Goal: Transaction & Acquisition: Download file/media

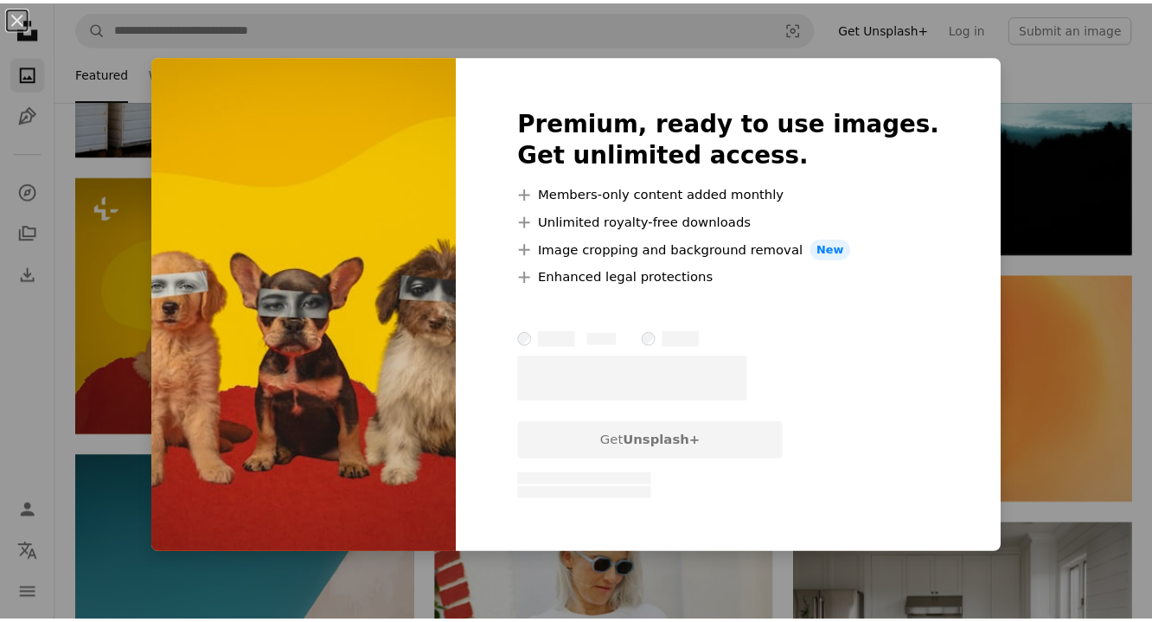
scroll to position [2935, 0]
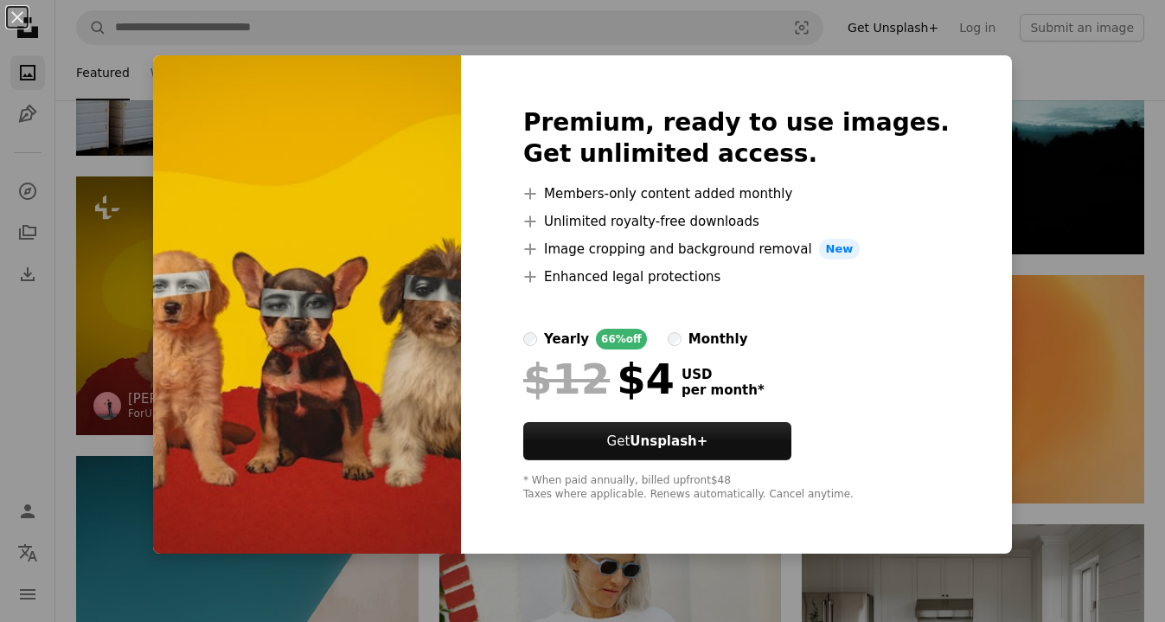
click at [28, 23] on button "An X shape" at bounding box center [17, 17] width 21 height 21
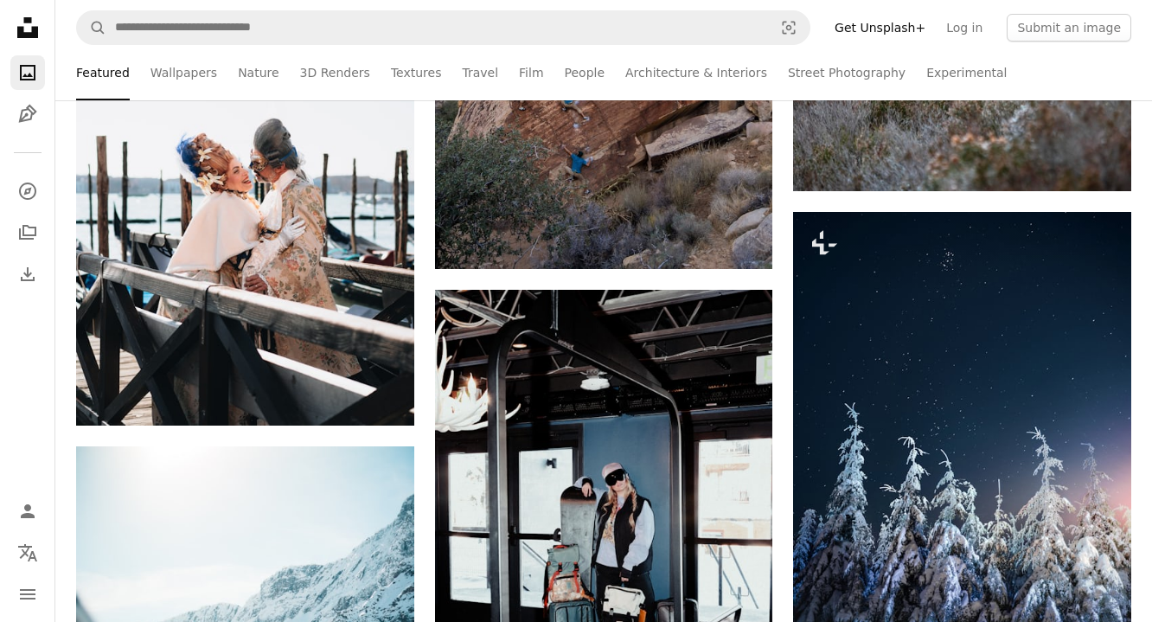
scroll to position [9559, 0]
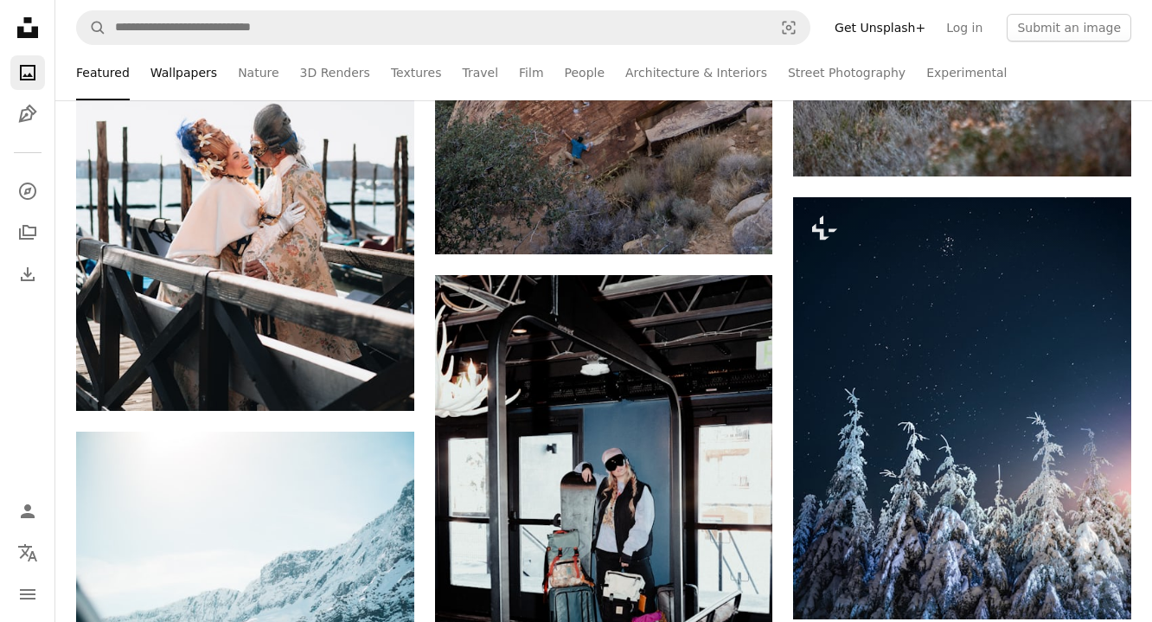
click at [200, 76] on link "Wallpapers" at bounding box center [184, 72] width 67 height 55
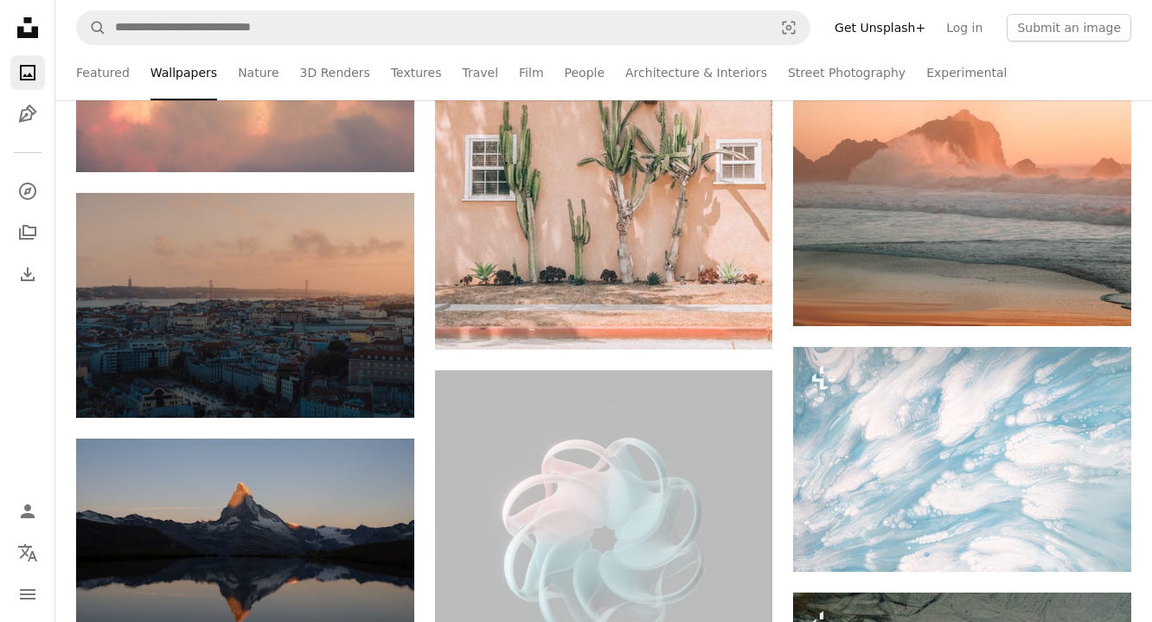
scroll to position [10756, 0]
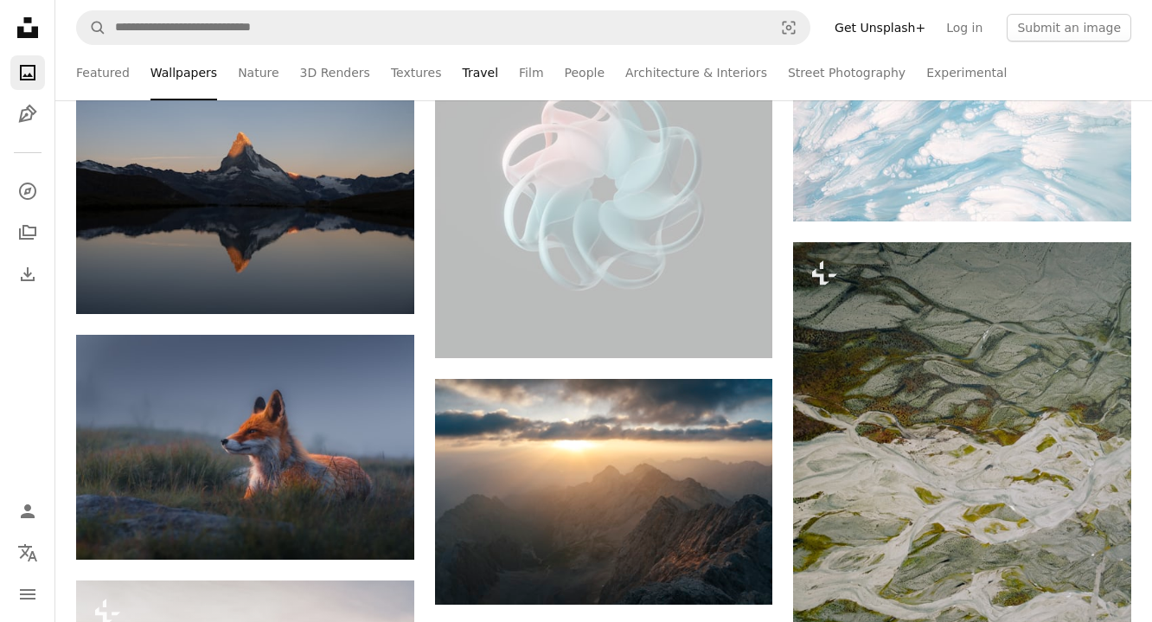
click at [462, 71] on link "Travel" at bounding box center [480, 72] width 36 height 55
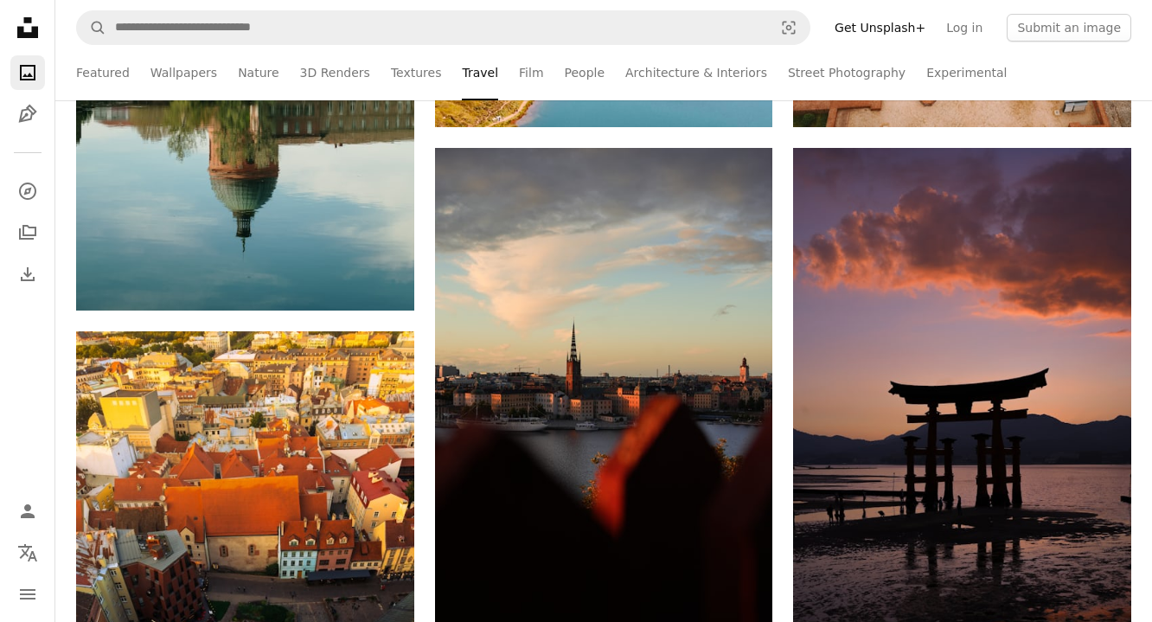
scroll to position [1403, 0]
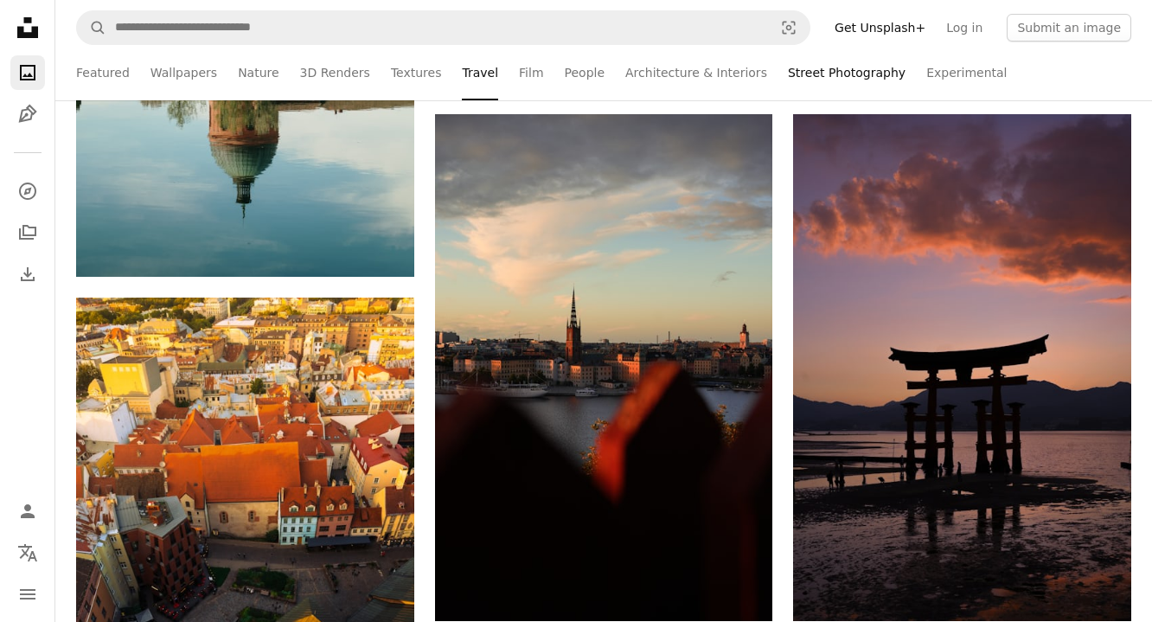
click at [815, 75] on link "Street Photography" at bounding box center [847, 72] width 118 height 55
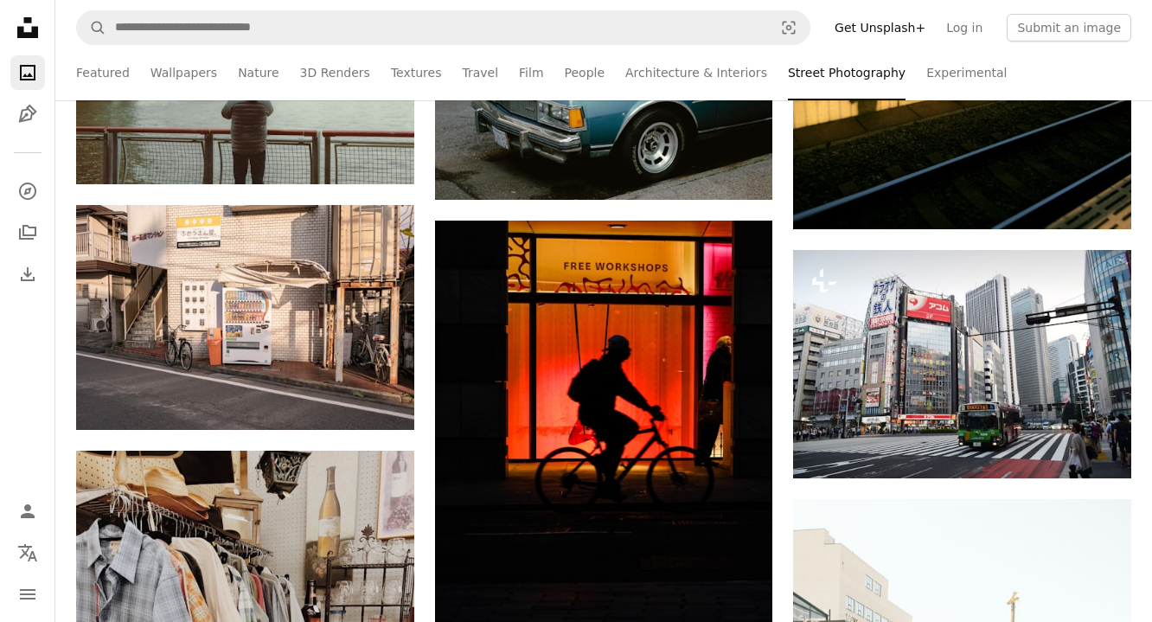
scroll to position [1528, 0]
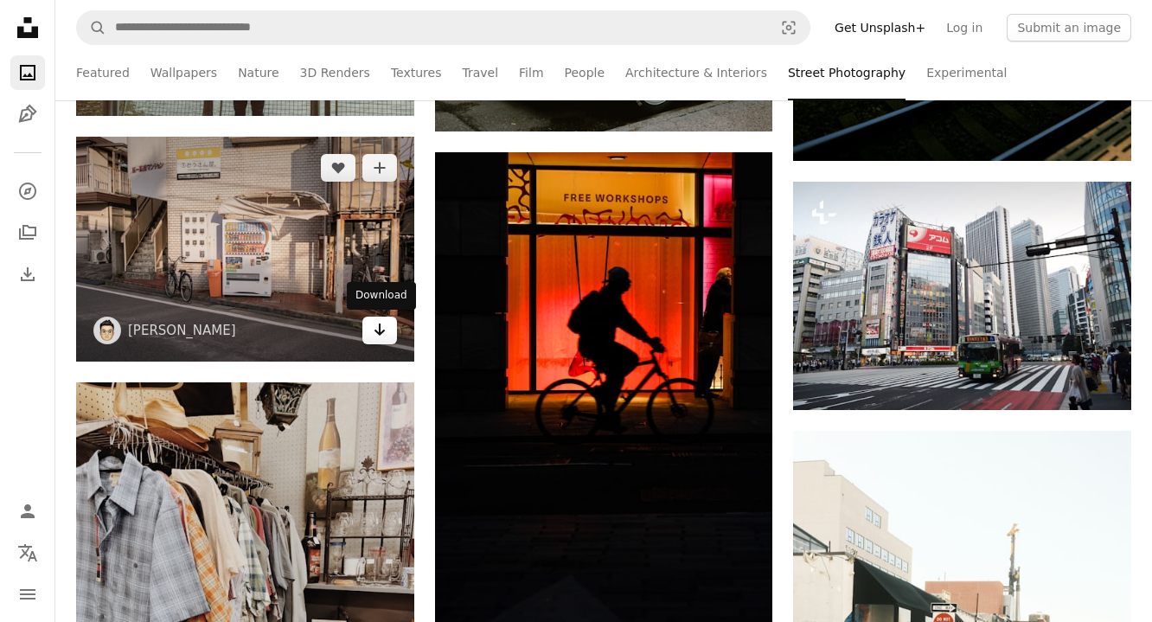
click at [373, 333] on icon "Arrow pointing down" at bounding box center [380, 329] width 14 height 21
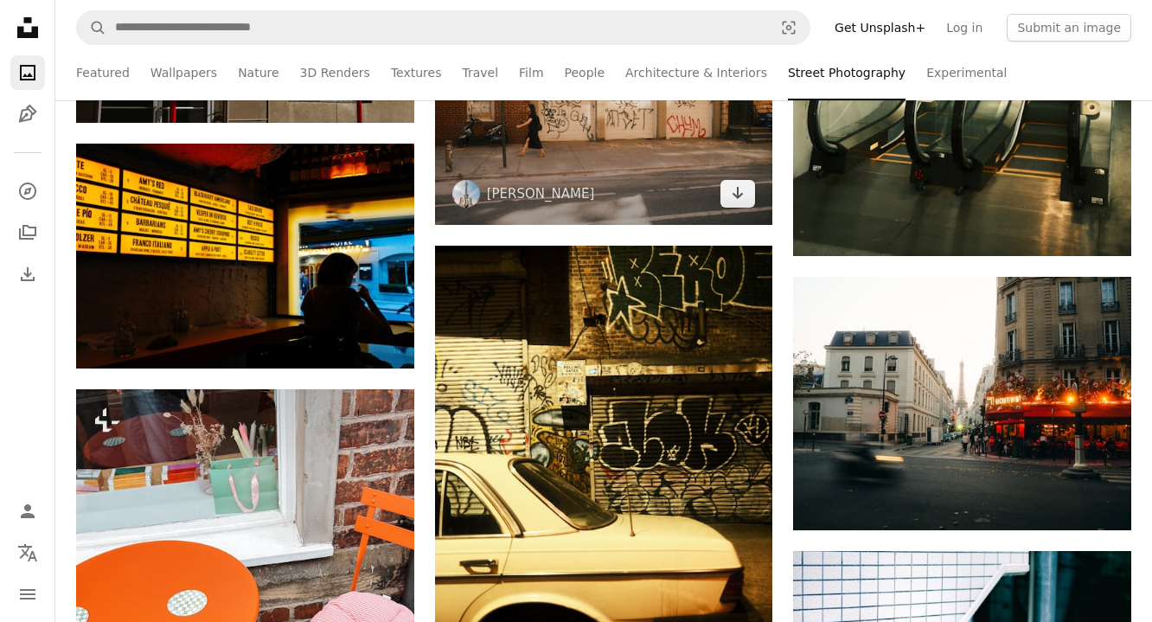
scroll to position [6039, 0]
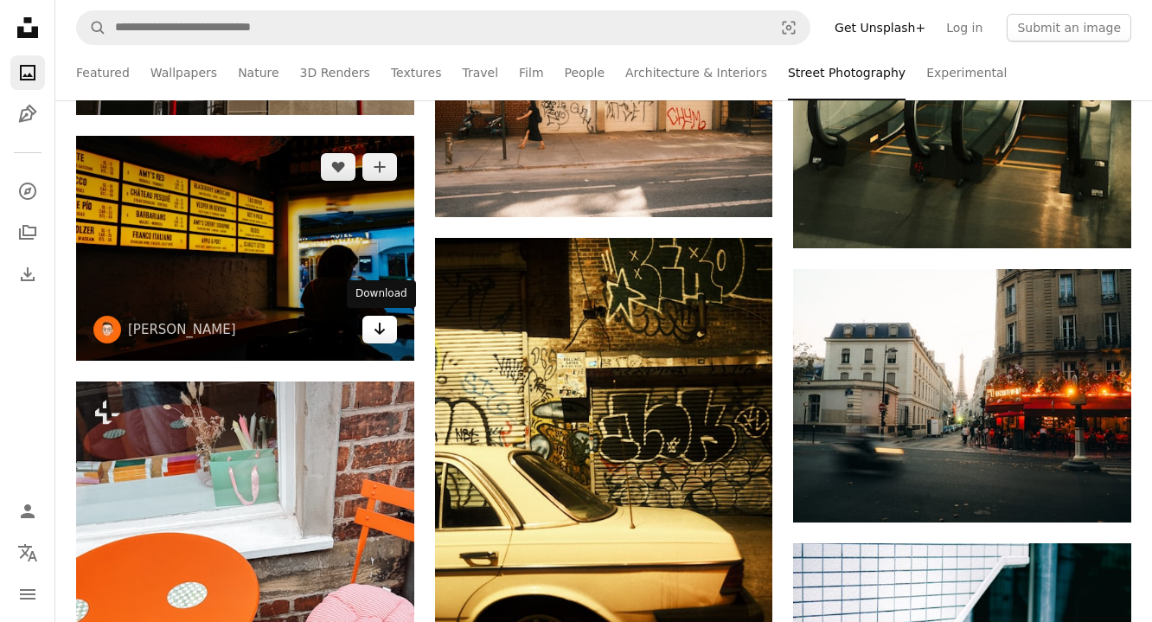
click at [388, 337] on link "Arrow pointing down" at bounding box center [379, 330] width 35 height 28
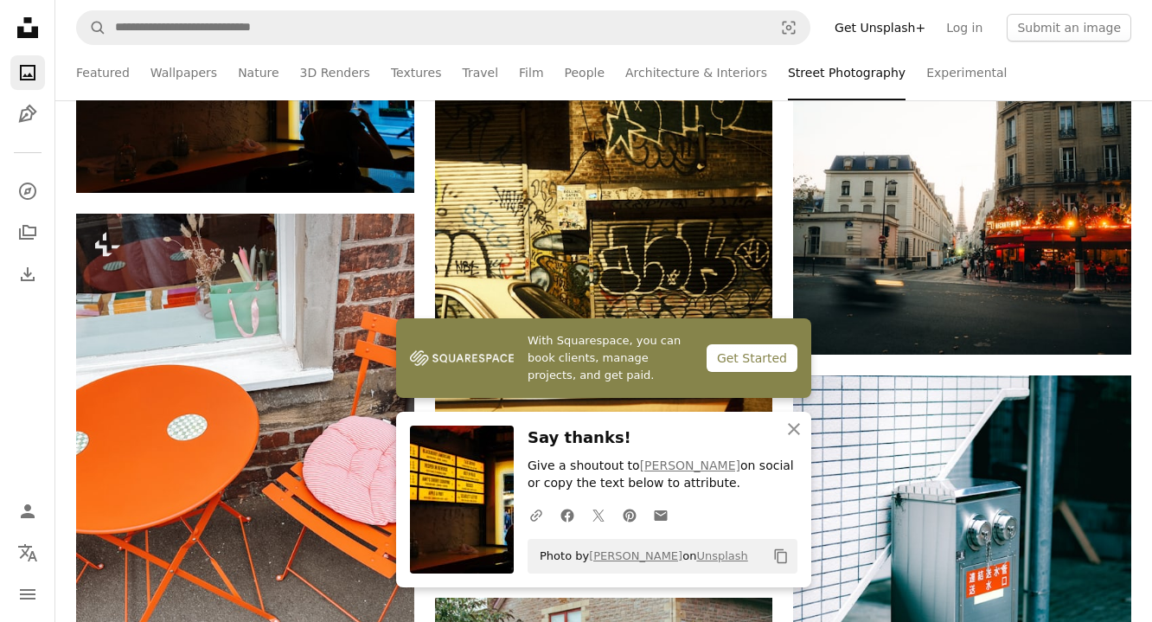
scroll to position [6232, 0]
